Goal: Information Seeking & Learning: Compare options

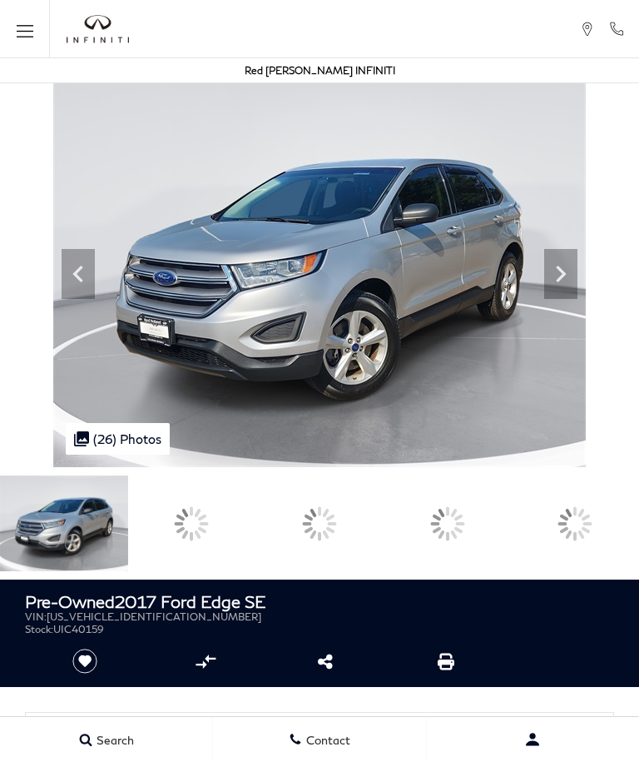
click at [578, 291] on icon at bounding box center [561, 273] width 33 height 33
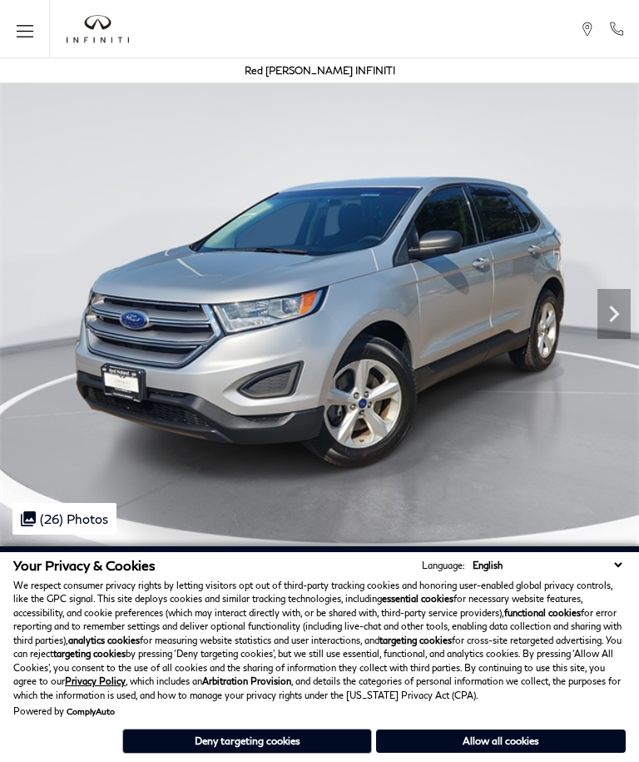
click at [288, 746] on button "Deny targeting cookies" at bounding box center [247, 741] width 250 height 25
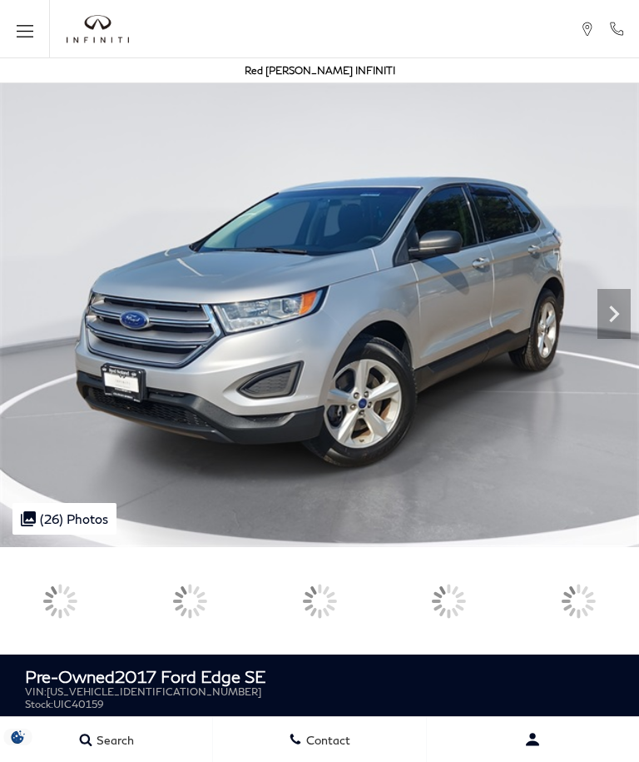
click at [619, 318] on icon "Next" at bounding box center [614, 313] width 33 height 33
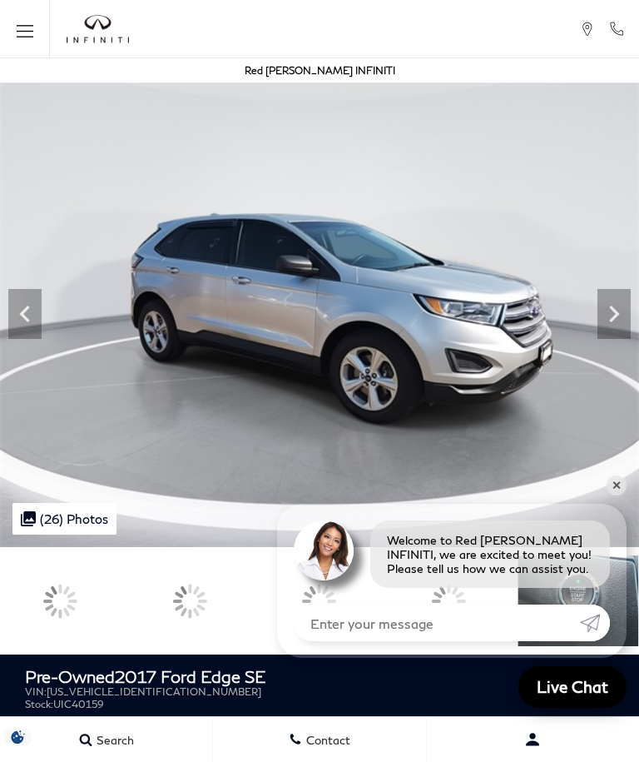
click at [54, 519] on div ".cls-1, .cls-3 { fill: #c50033; } .cls-1 { clip-rule: evenodd; } .cls-2 { clip-…" at bounding box center [64, 519] width 104 height 32
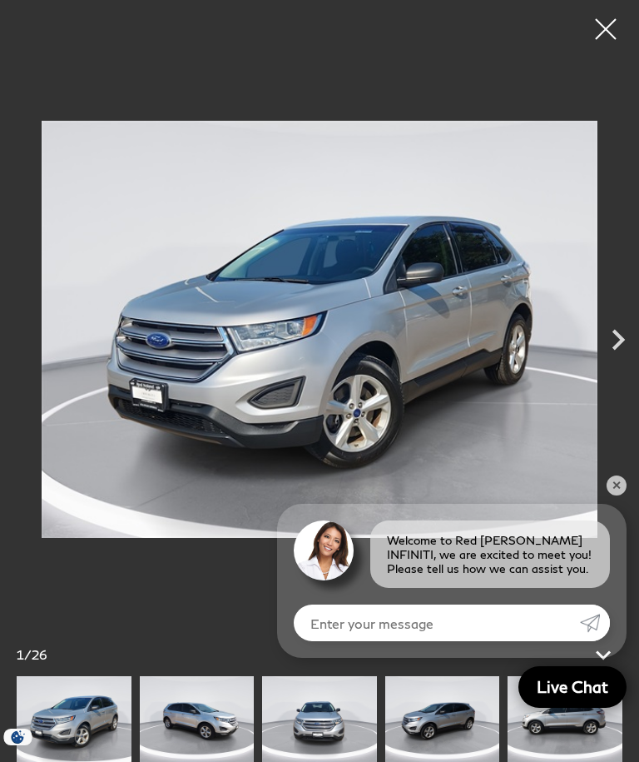
click at [46, 654] on span "26" at bounding box center [39, 654] width 15 height 15
click at [618, 344] on icon "Next" at bounding box center [619, 340] width 12 height 21
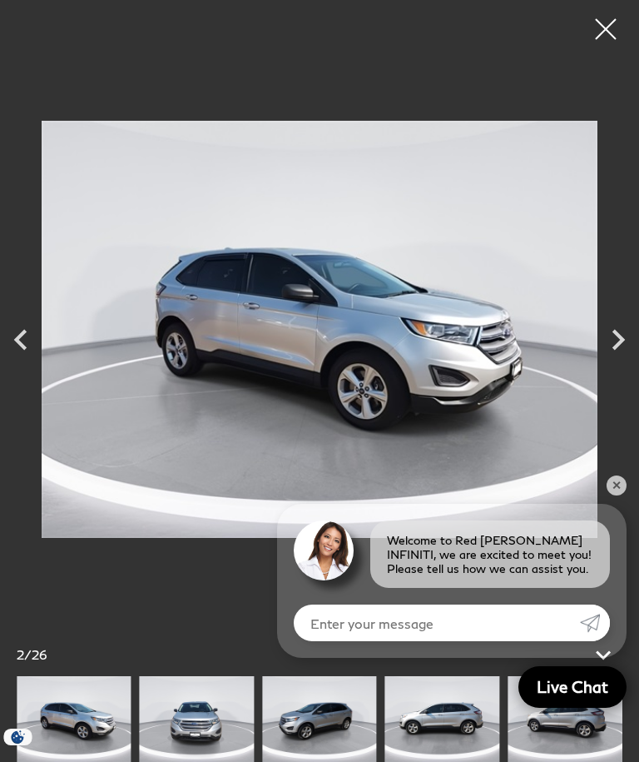
click at [616, 352] on icon "Next" at bounding box center [619, 340] width 42 height 42
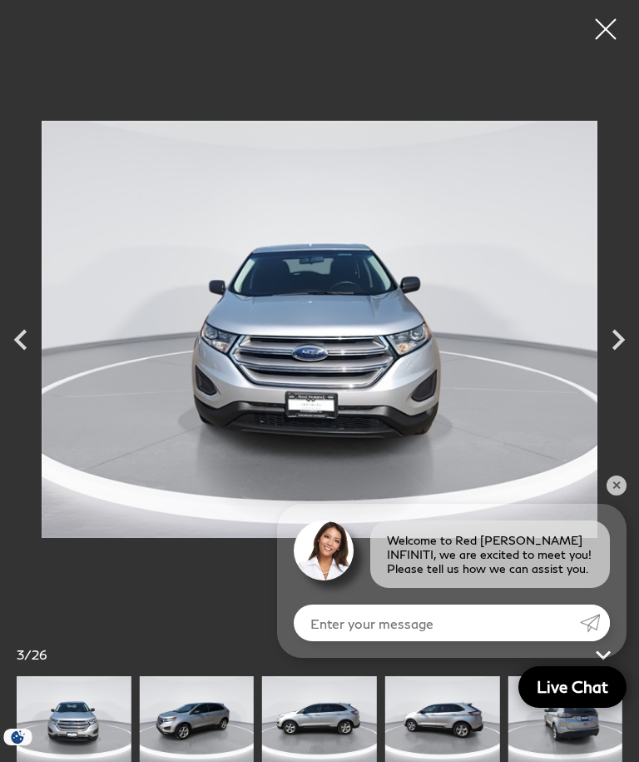
click at [619, 338] on icon "Next" at bounding box center [619, 340] width 12 height 21
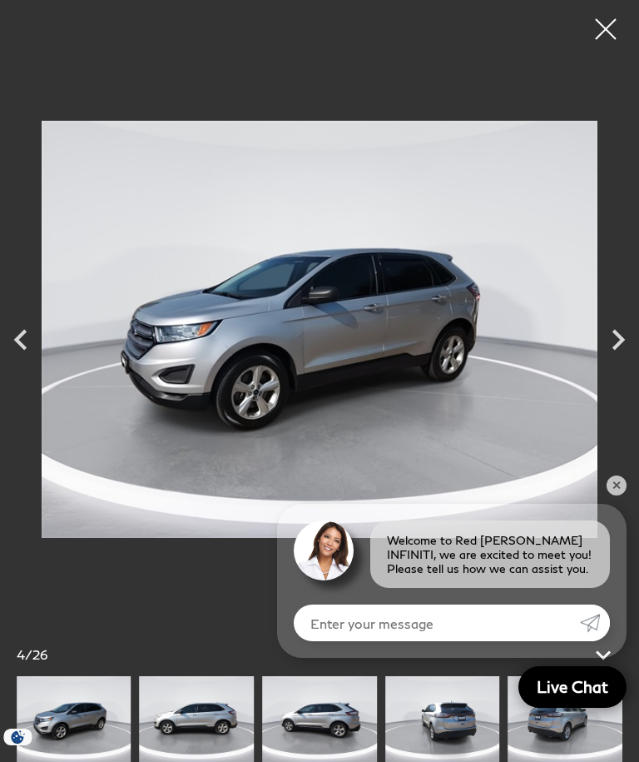
click at [620, 342] on icon "Next" at bounding box center [619, 340] width 12 height 21
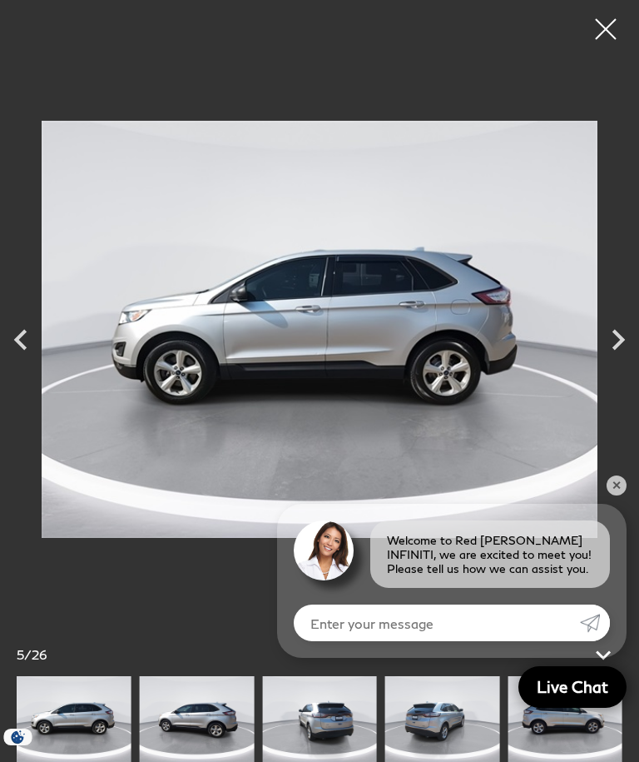
click at [619, 356] on icon "Next" at bounding box center [619, 340] width 42 height 42
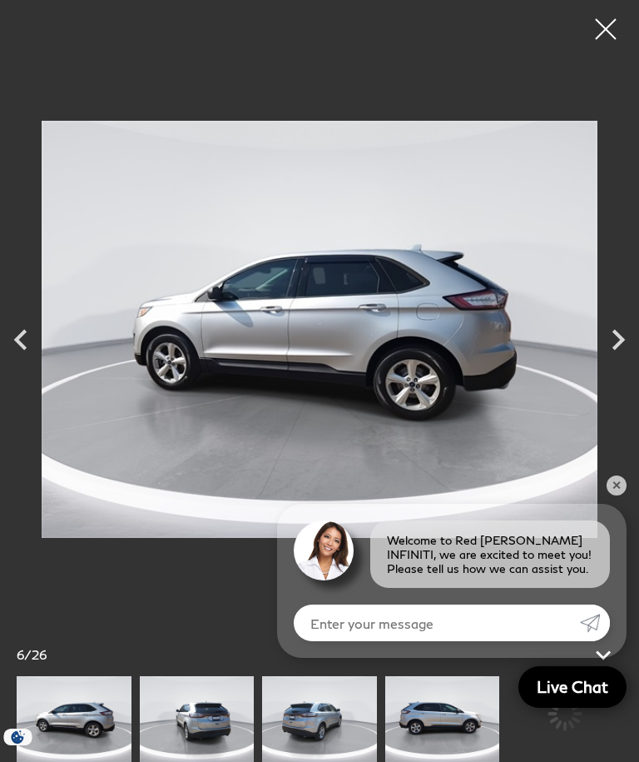
click at [617, 352] on icon "Next" at bounding box center [619, 340] width 42 height 42
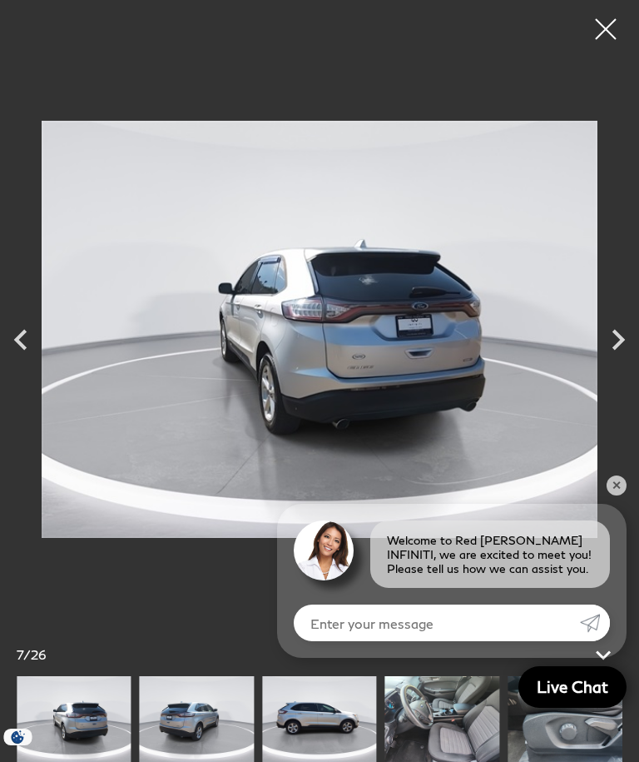
click at [620, 348] on icon "Next" at bounding box center [619, 340] width 42 height 42
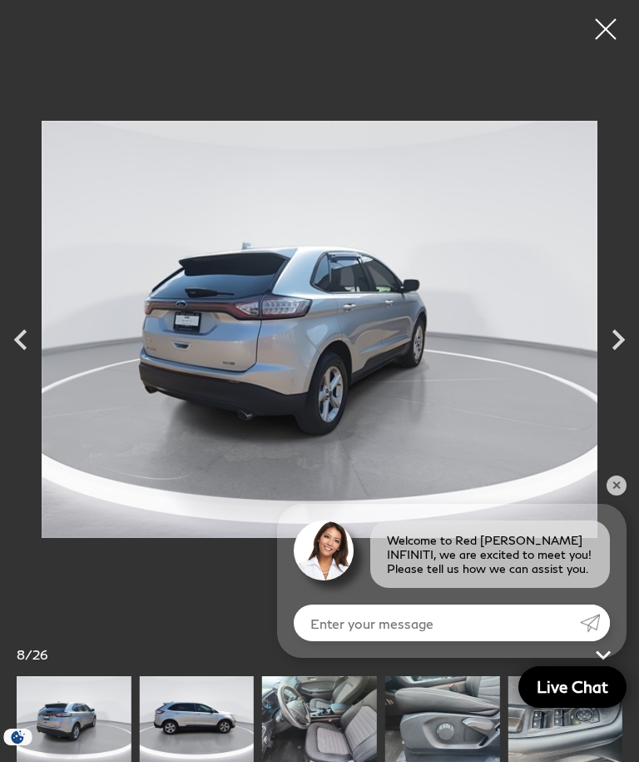
click at [621, 351] on icon "Next" at bounding box center [619, 340] width 42 height 42
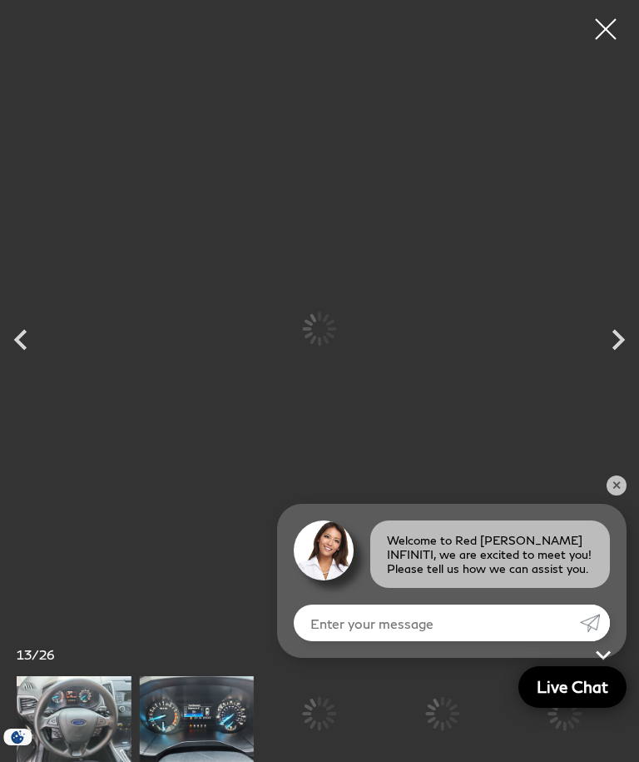
click at [377, 719] on div at bounding box center [319, 714] width 115 height 76
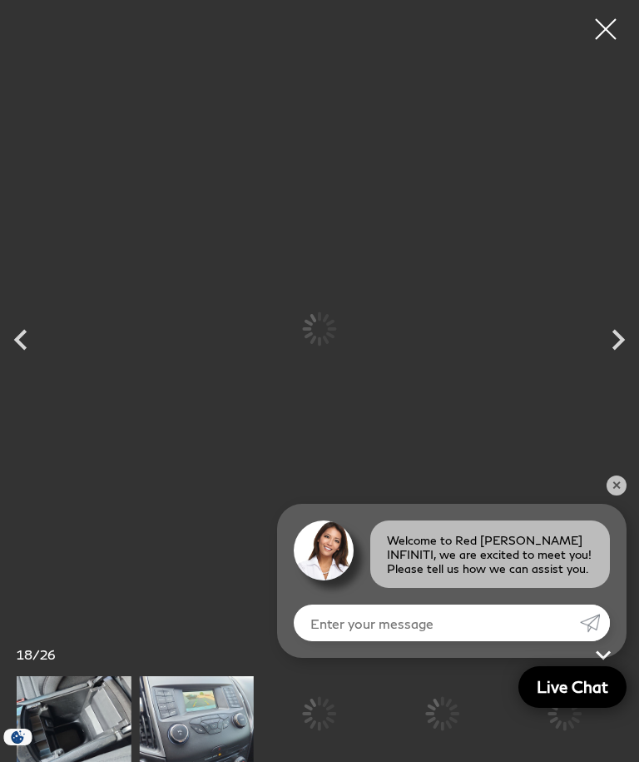
click at [452, 715] on div at bounding box center [442, 714] width 115 height 76
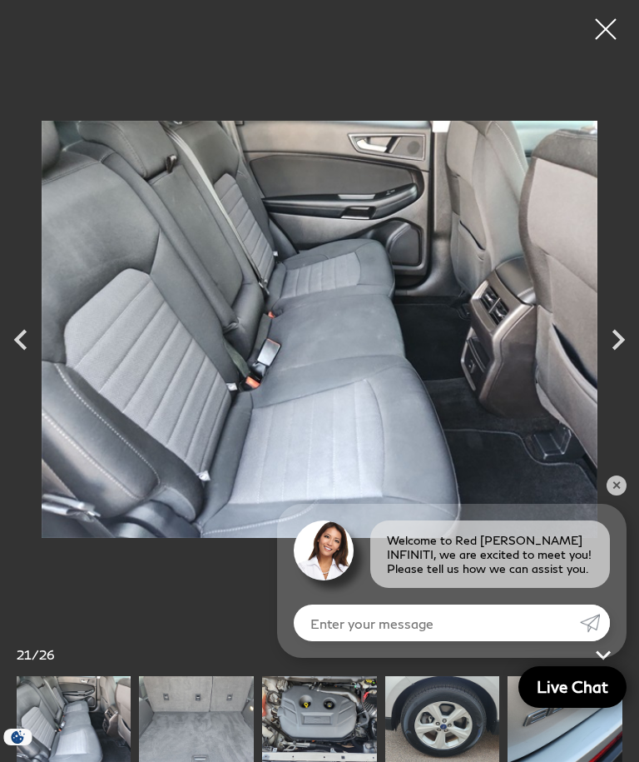
click at [613, 29] on div at bounding box center [606, 29] width 42 height 42
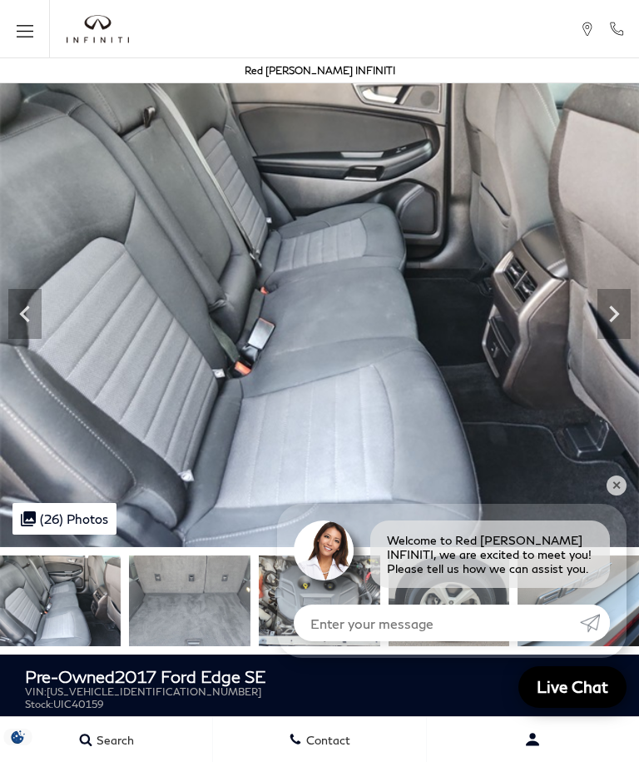
click at [32, 28] on icon "Open the main navigation menu" at bounding box center [25, 31] width 17 height 21
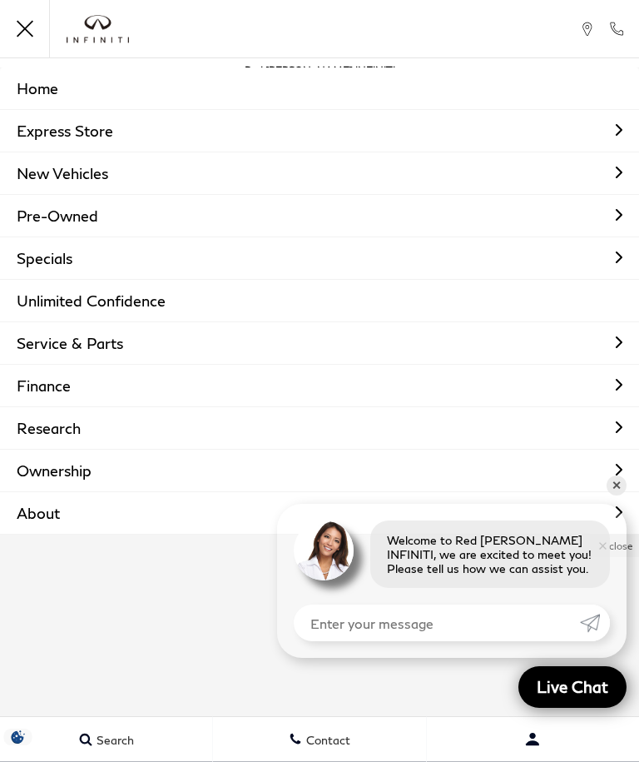
click at [52, 92] on link "Home" at bounding box center [319, 88] width 639 height 42
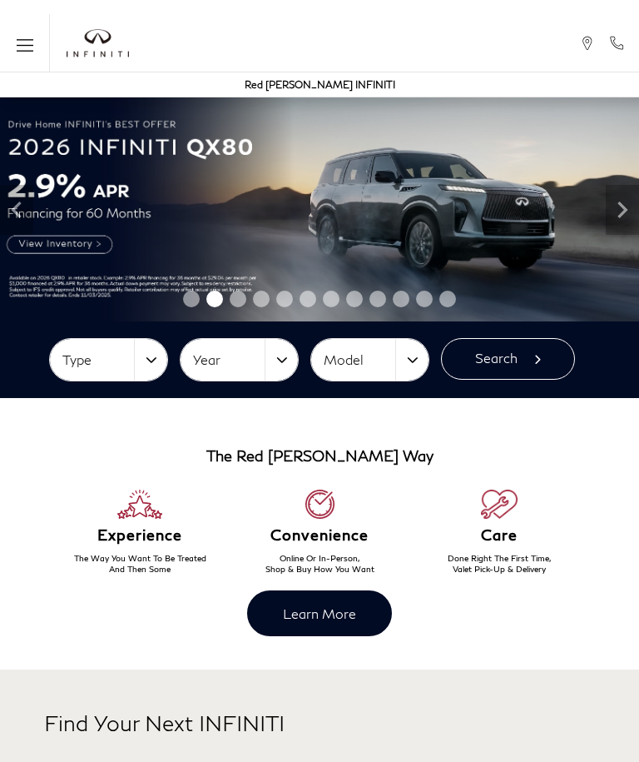
click at [411, 362] on button "Model" at bounding box center [369, 360] width 117 height 42
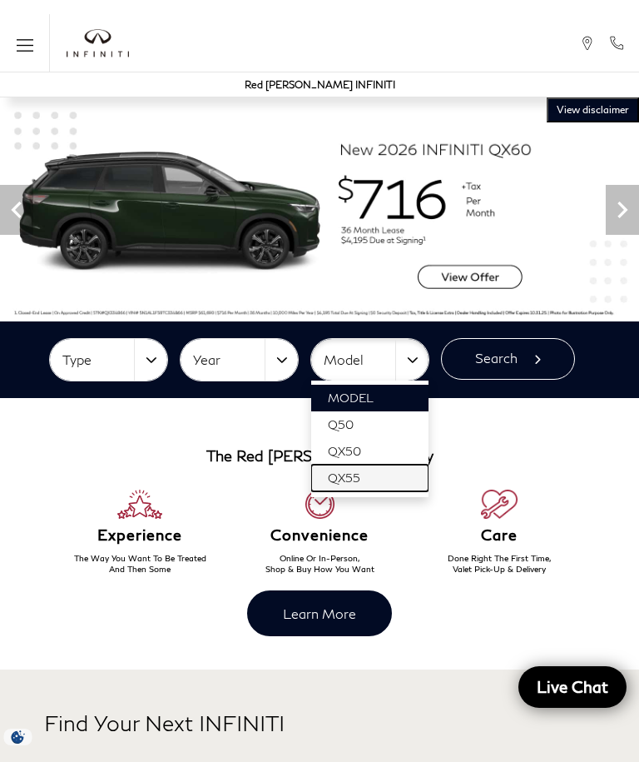
click at [365, 480] on link "QX55" at bounding box center [369, 478] width 117 height 27
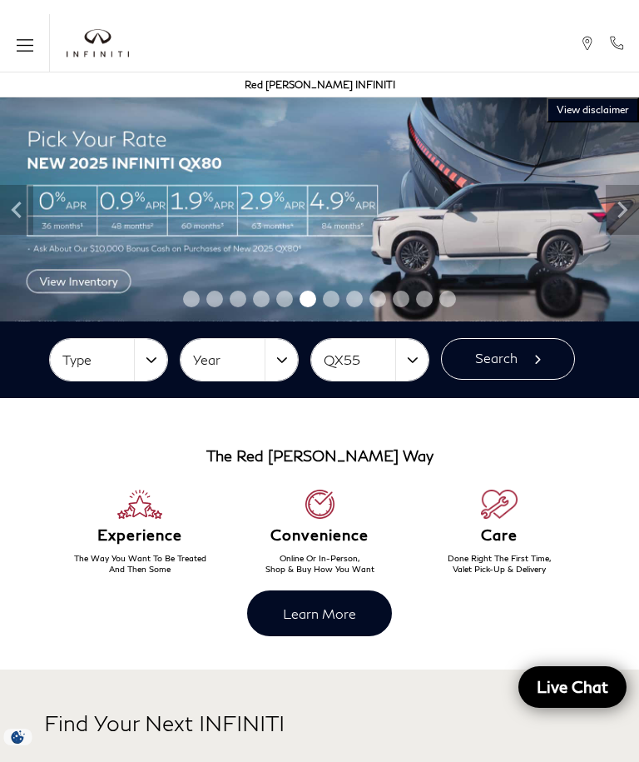
click at [150, 366] on button "Type" at bounding box center [108, 360] width 117 height 42
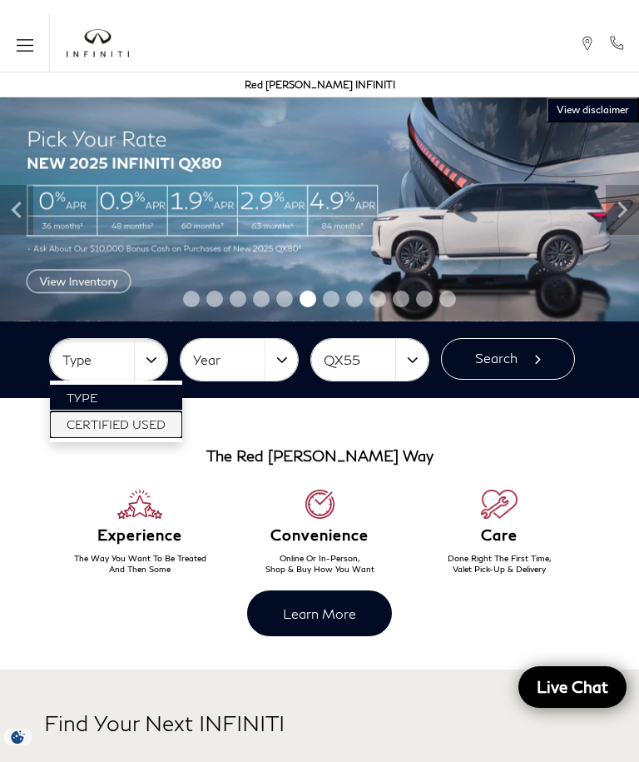
click at [132, 430] on span "Certified Used" at bounding box center [116, 424] width 99 height 14
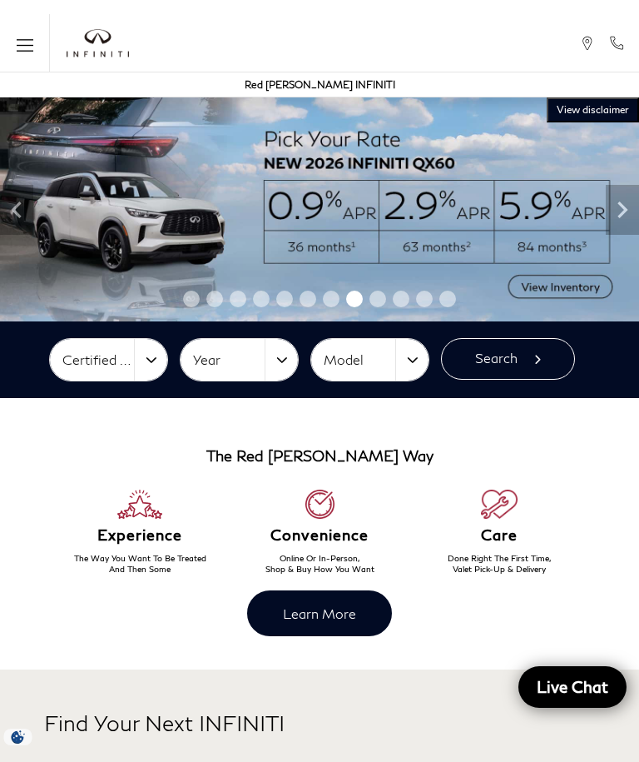
click at [279, 361] on button "Year" at bounding box center [239, 360] width 117 height 42
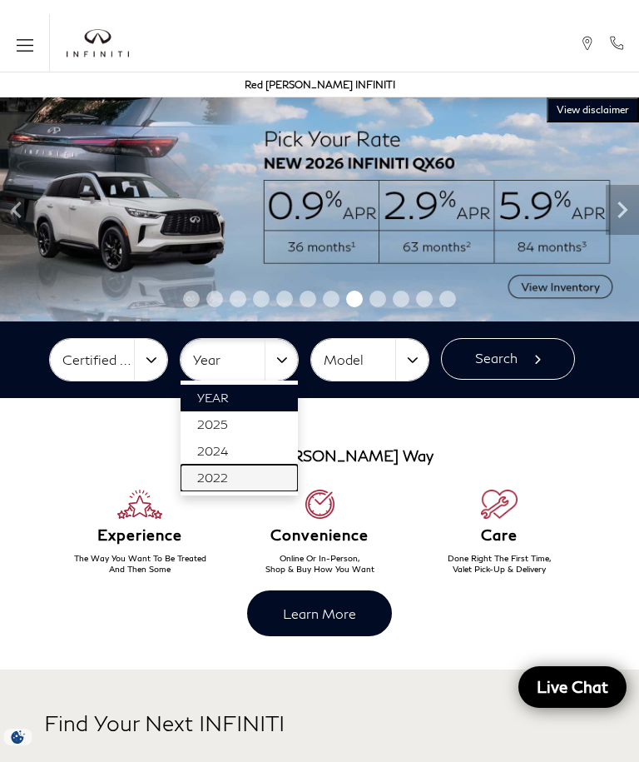
click at [228, 480] on link "2022" at bounding box center [239, 478] width 117 height 27
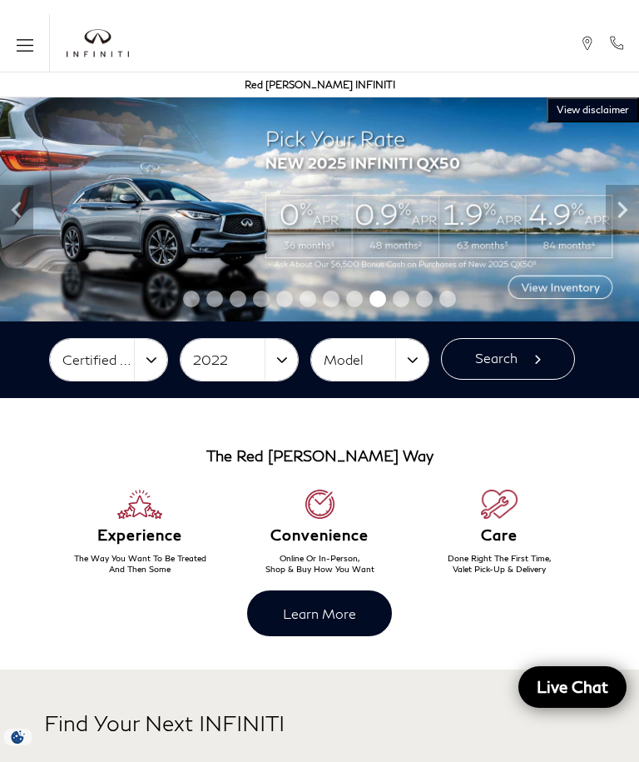
click at [504, 364] on button "Search" at bounding box center [508, 359] width 134 height 42
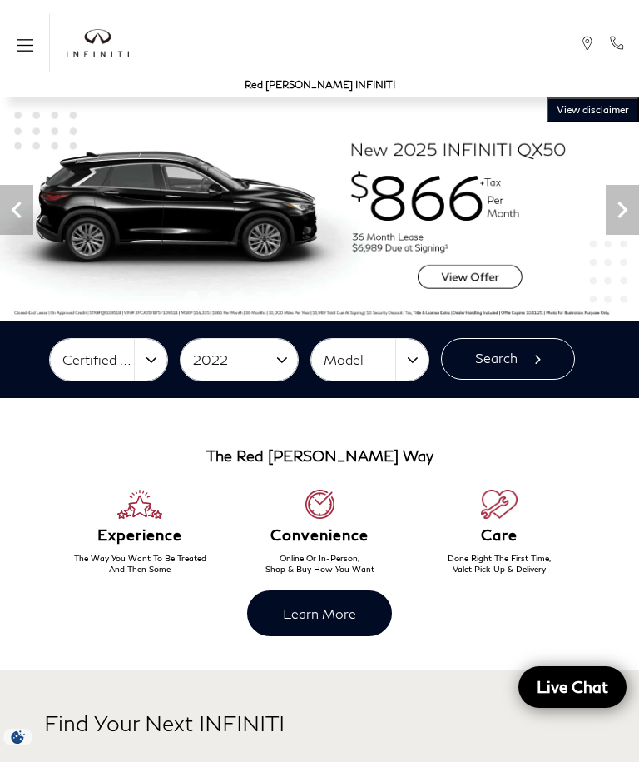
click at [568, 291] on div at bounding box center [319, 300] width 639 height 26
